Goal: Task Accomplishment & Management: Use online tool/utility

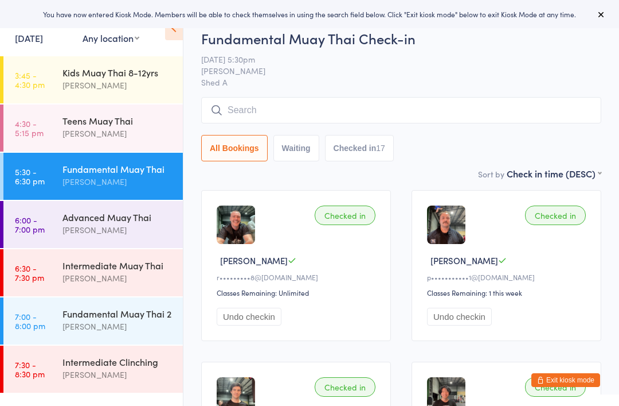
click at [127, 256] on div "Intermediate Muay Thai Shae Dekel" at bounding box center [123, 271] width 120 height 45
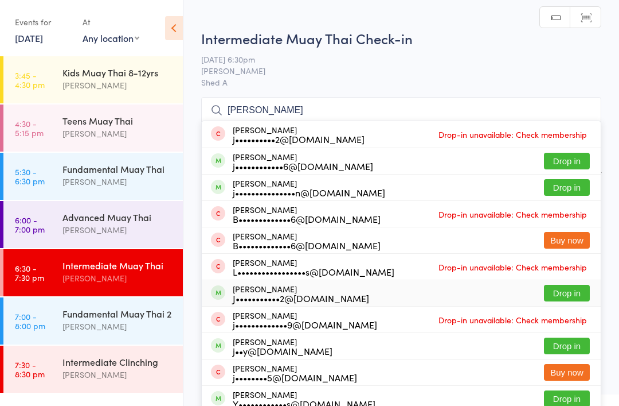
type input "Jon"
click at [274, 287] on div "Jonah Kypri-ryan J•••••••••••2@gmail.com" at bounding box center [301, 293] width 137 height 18
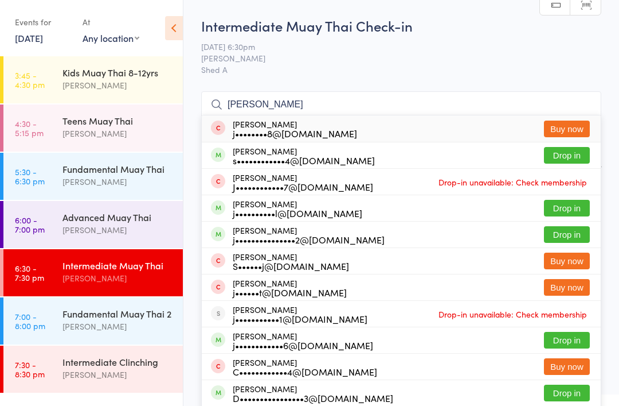
type input "Jacob"
click at [293, 236] on div "j•••••••••••••••2@gmail.com" at bounding box center [309, 239] width 152 height 9
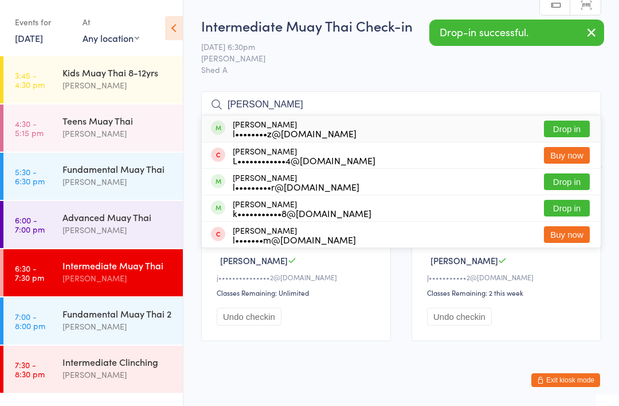
type input "Luka"
click at [288, 126] on div "Luka Piltz l••••••••z@gmail.com" at bounding box center [295, 128] width 124 height 18
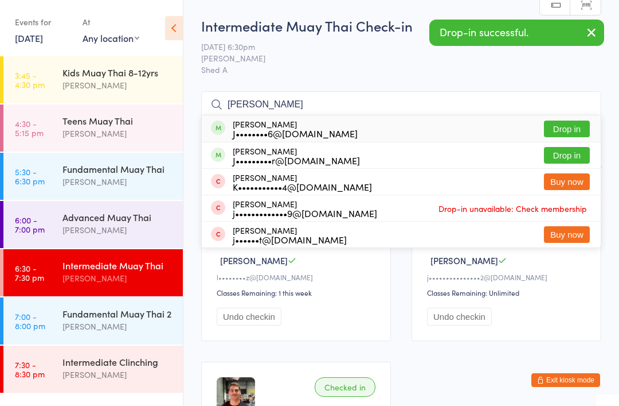
type input "Jade"
click at [320, 133] on div "J••••••••6@gmail.com" at bounding box center [295, 132] width 125 height 9
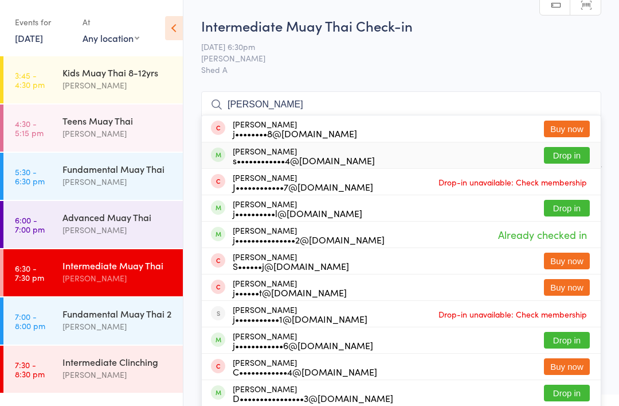
type input "Jacob"
click at [307, 157] on div "s••••••••••••4@gmail.com" at bounding box center [304, 159] width 142 height 9
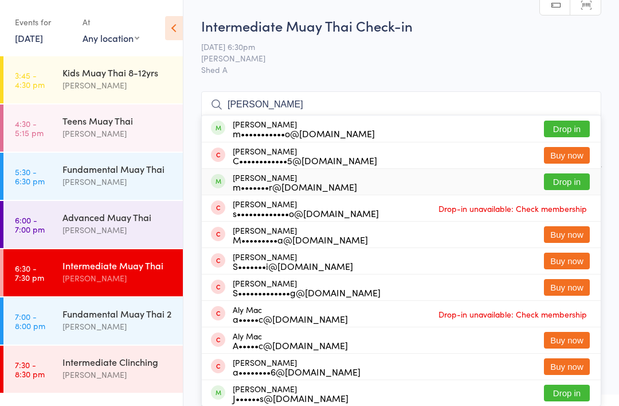
type input "Marcus"
click at [255, 184] on div "m•••••••r@outlook.com" at bounding box center [295, 186] width 124 height 9
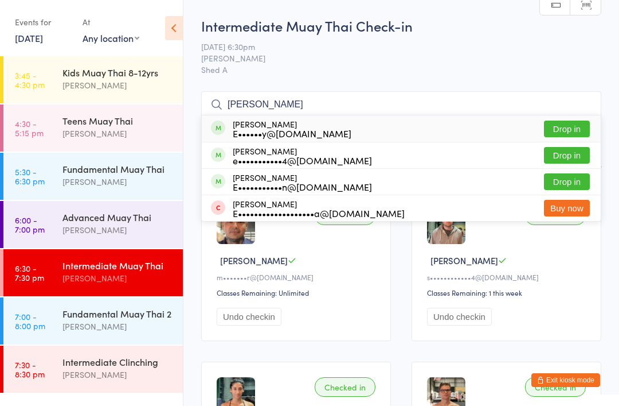
type input "Eli"
click at [282, 128] on div "E••••••y@hotmail.com" at bounding box center [292, 132] width 119 height 9
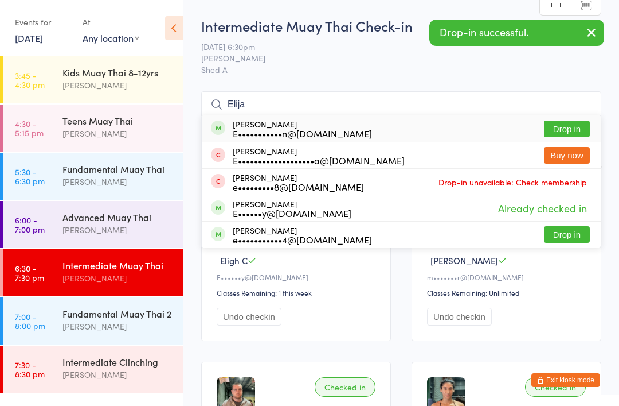
type input "Elija"
click at [287, 126] on div "Elijah Madigan E•••••••••••n@gmail.com" at bounding box center [302, 128] width 139 height 18
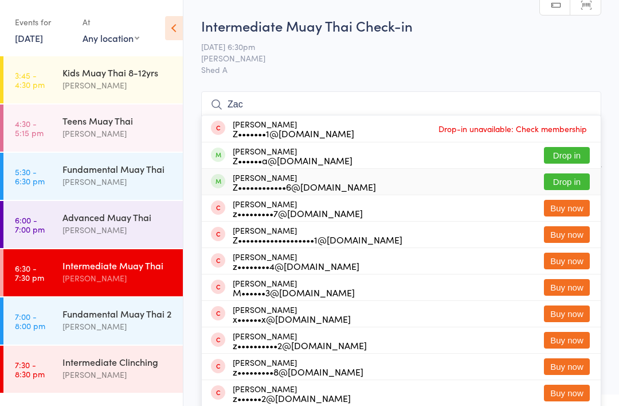
type input "Zac"
click at [297, 184] on div "Z••••••••••••6@gmail.com" at bounding box center [304, 186] width 143 height 9
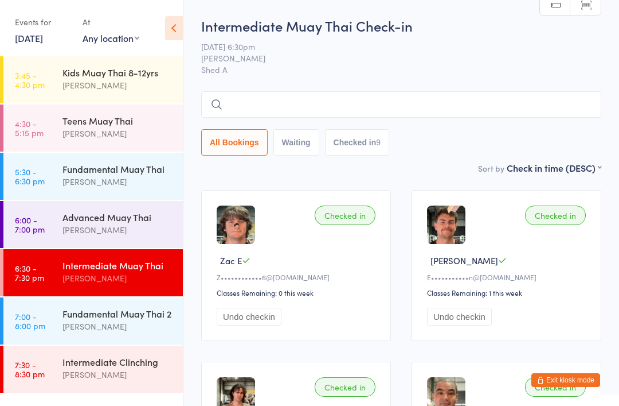
click at [280, 108] on input "search" at bounding box center [401, 104] width 400 height 26
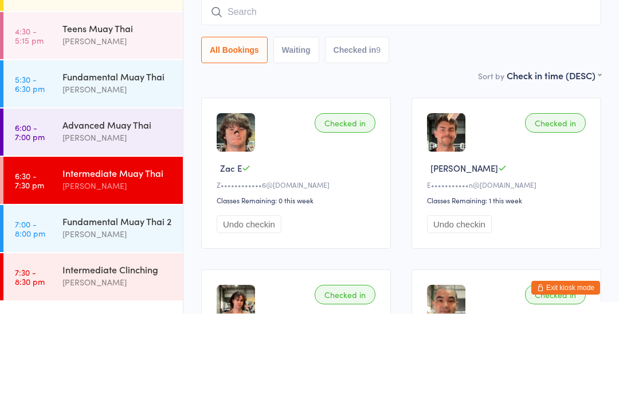
scroll to position [92, 0]
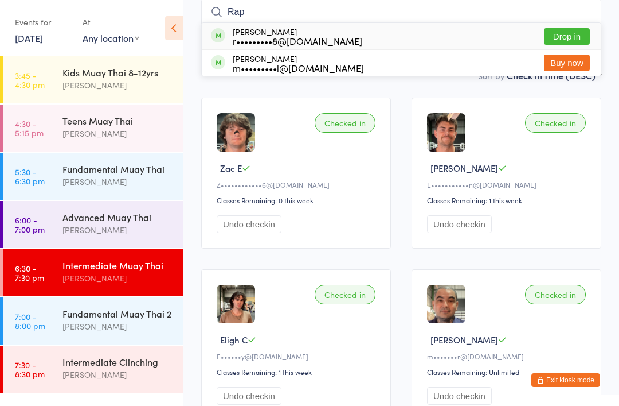
type input "Rap"
click at [302, 30] on div "Raphael Slater r•••••••••8@gmail.com" at bounding box center [298, 36] width 130 height 18
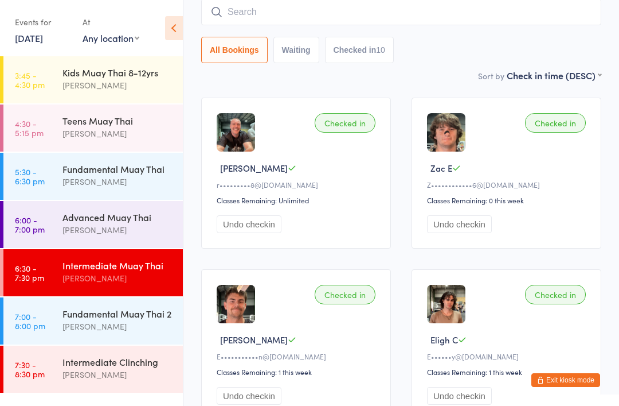
click at [145, 321] on div "[PERSON_NAME]" at bounding box center [118, 325] width 111 height 13
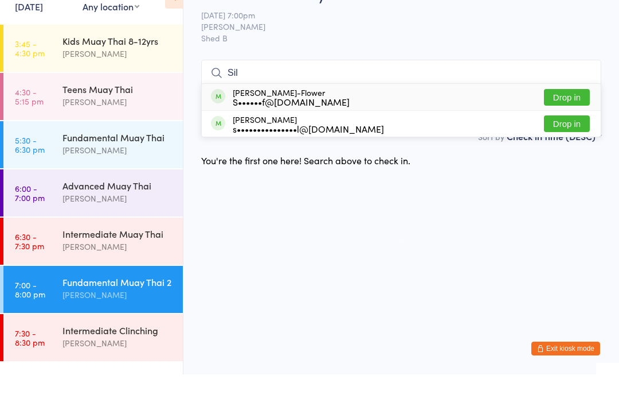
type input "Sil"
click at [308, 128] on div "S••••••f@gmail.com" at bounding box center [291, 132] width 117 height 9
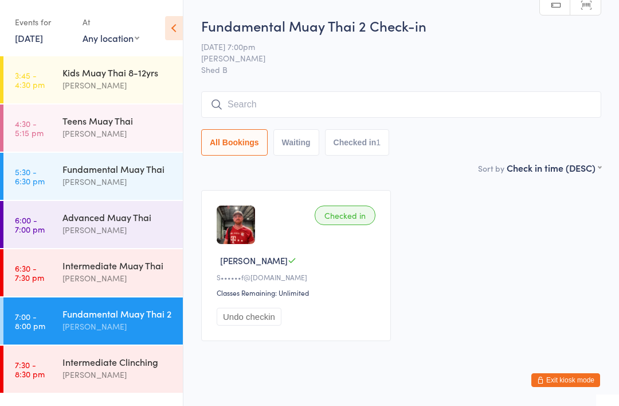
click at [578, 378] on button "Exit kiosk mode" at bounding box center [566, 380] width 69 height 14
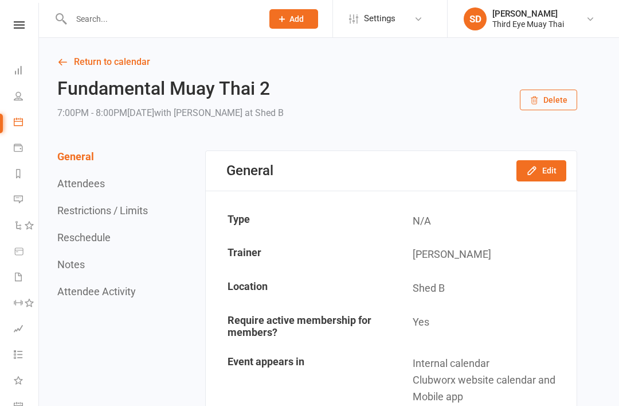
click at [89, 23] on input "text" at bounding box center [161, 19] width 187 height 16
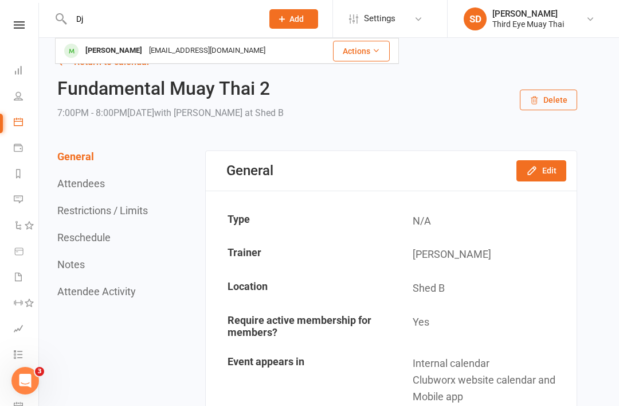
type input "Dj"
click at [88, 48] on div "[PERSON_NAME]" at bounding box center [114, 50] width 64 height 17
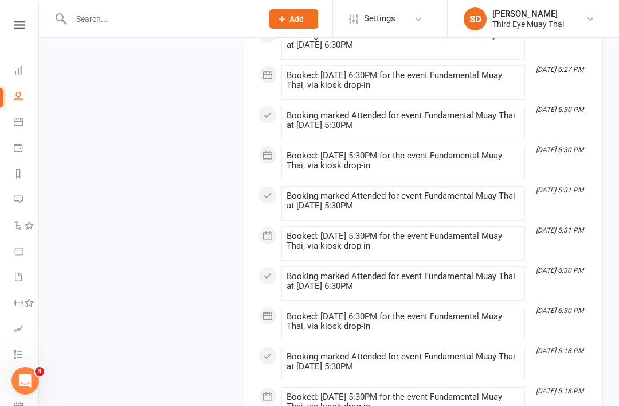
scroll to position [1593, 0]
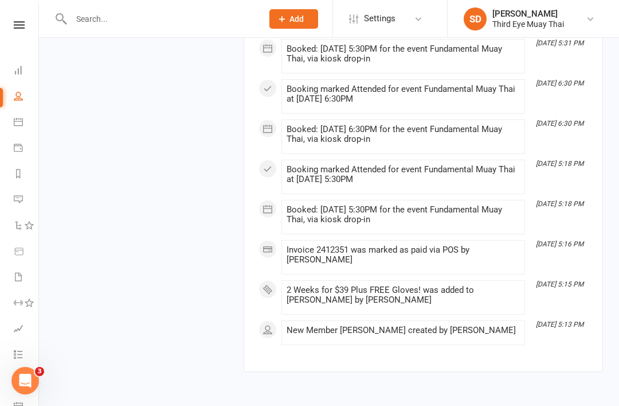
click at [19, 65] on link "Dashboard" at bounding box center [27, 72] width 26 height 26
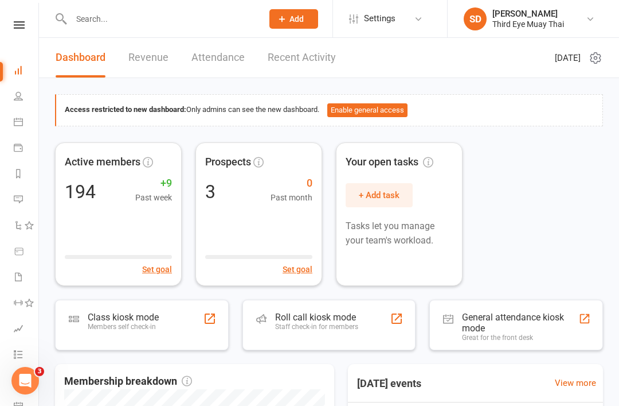
click at [118, 322] on div "Members self check-in" at bounding box center [123, 326] width 71 height 8
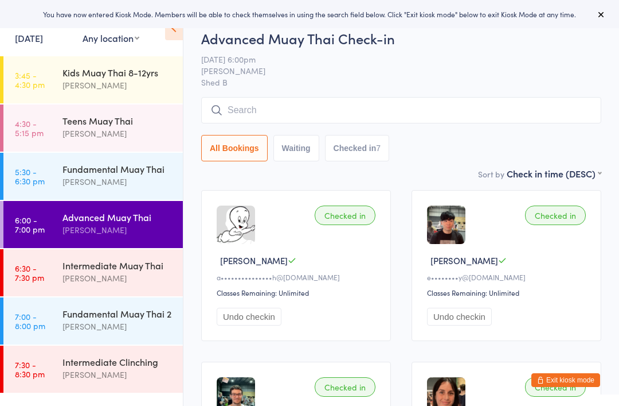
click at [67, 319] on div "Fundamental Muay Thai 2" at bounding box center [118, 313] width 111 height 13
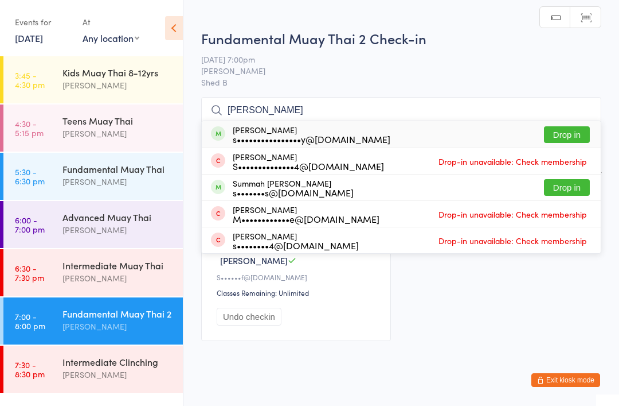
type input "Sarah"
click at [280, 134] on div "s••••••••••••••••y@gmail.com" at bounding box center [312, 138] width 158 height 9
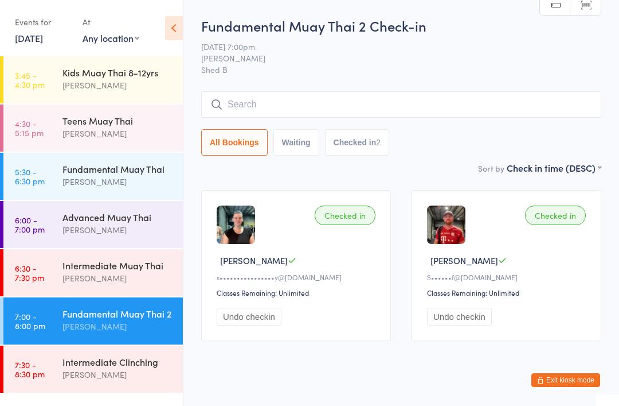
click at [564, 385] on button "Exit kiosk mode" at bounding box center [566, 380] width 69 height 14
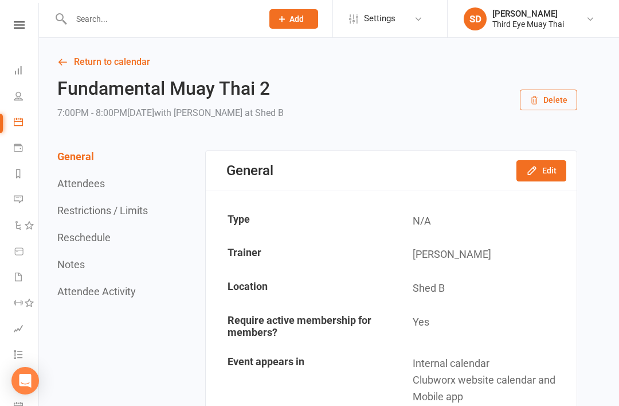
click at [109, 25] on input "text" at bounding box center [161, 19] width 187 height 16
type input "t"
type input "E"
click at [11, 69] on li "Dashboard" at bounding box center [19, 72] width 38 height 26
click at [18, 71] on icon at bounding box center [18, 69] width 9 height 9
